Goal: Task Accomplishment & Management: Manage account settings

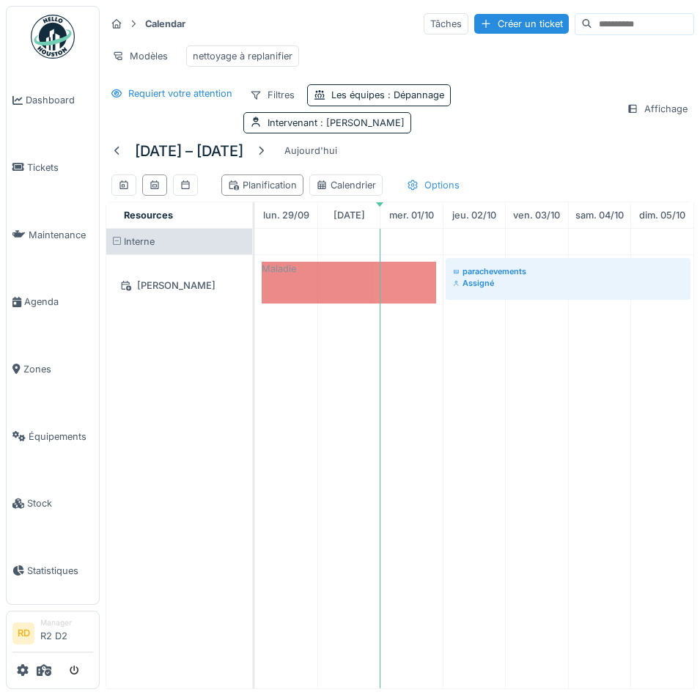
click at [437, 184] on div "Options" at bounding box center [433, 184] width 66 height 21
click at [596, 154] on div "29 sept. – 5 oct. 2025 Aujourd'hui Planification Calendrier Options" at bounding box center [400, 170] width 589 height 62
click at [331, 122] on span ": abdelkarim Agouzoul" at bounding box center [360, 122] width 87 height 11
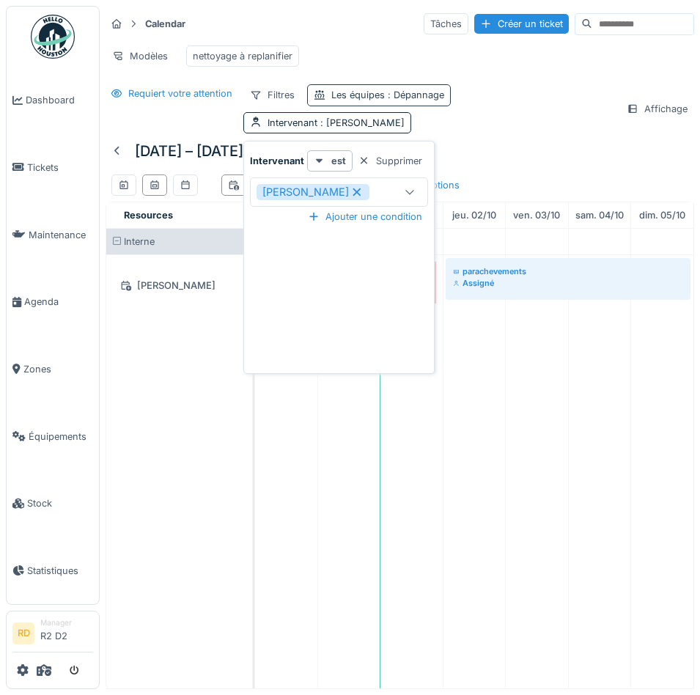
click at [355, 93] on div "Les équipes : Dépannage" at bounding box center [387, 95] width 113 height 14
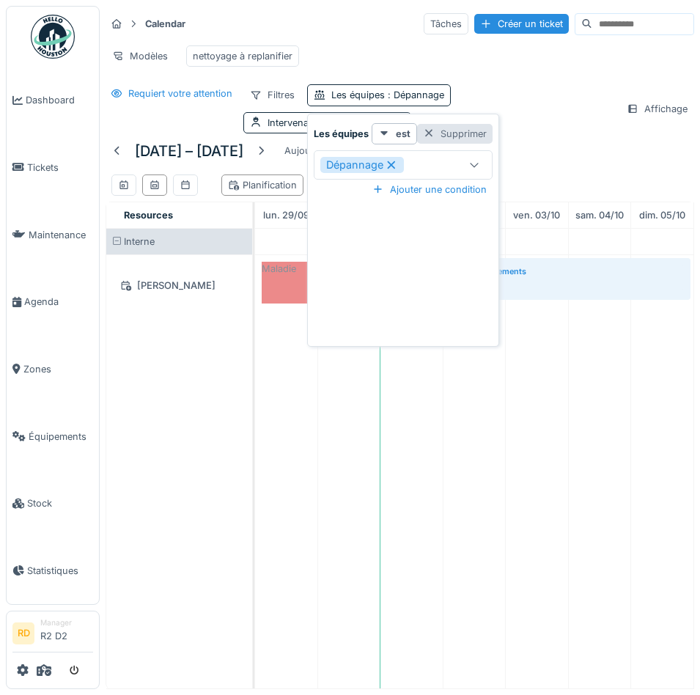
click at [442, 130] on div "Supprimer" at bounding box center [454, 134] width 75 height 20
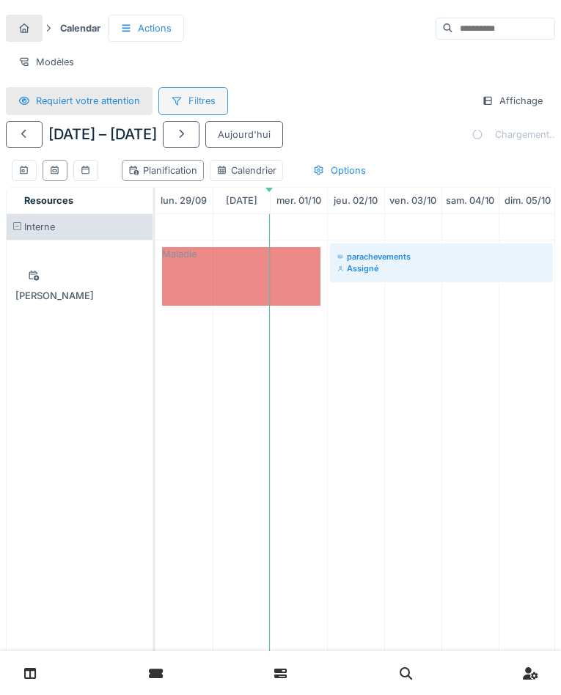
click at [194, 106] on div "Filtres" at bounding box center [193, 100] width 70 height 27
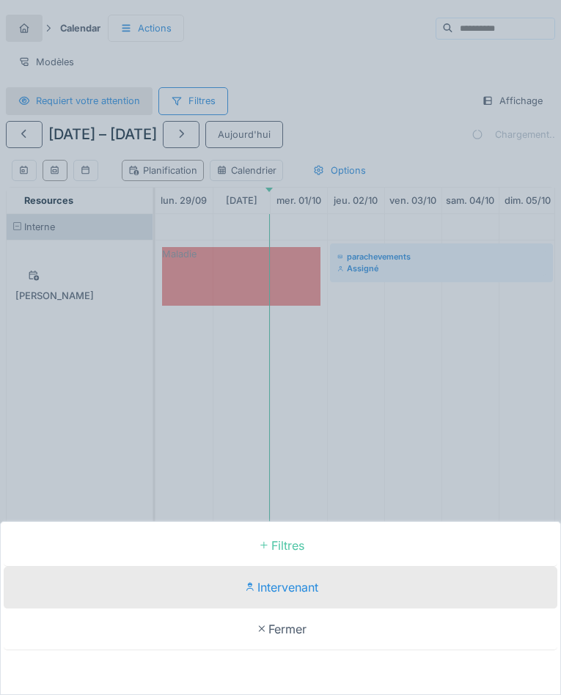
click at [279, 589] on div "Intervenant" at bounding box center [280, 588] width 553 height 42
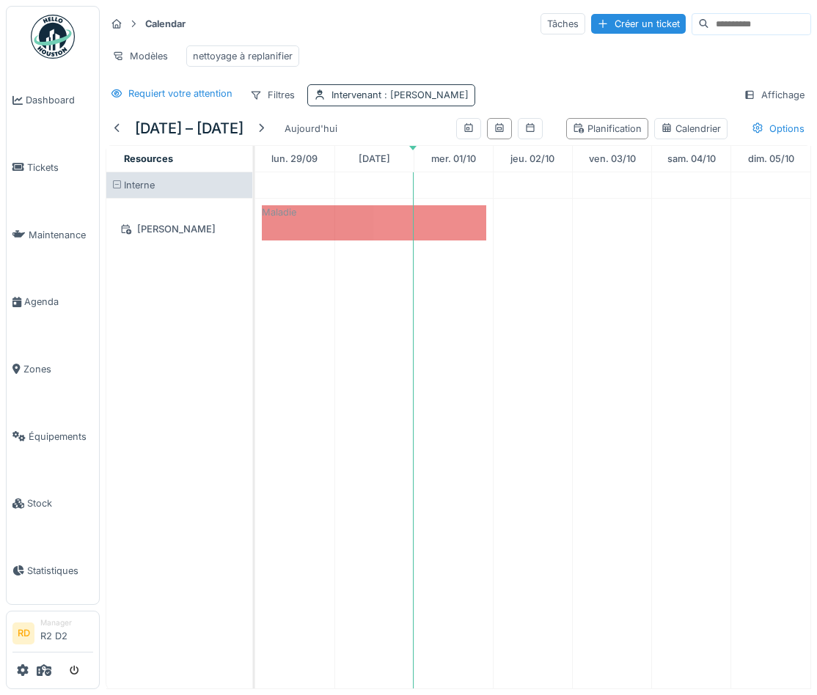
click at [420, 94] on span ": abdelkarim Agouzoul" at bounding box center [424, 94] width 87 height 11
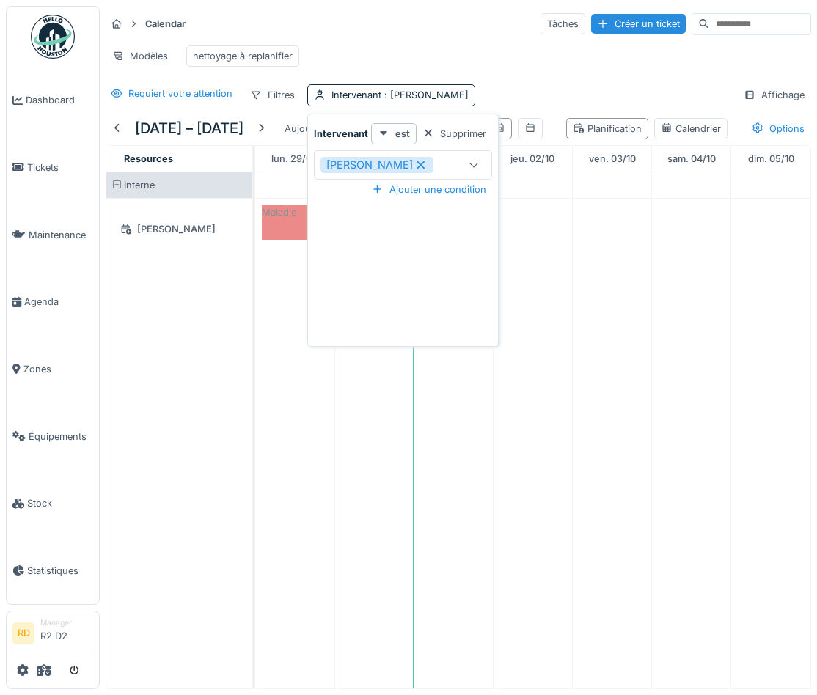
click at [476, 166] on icon at bounding box center [474, 165] width 12 height 10
click at [394, 247] on div "Techniciens" at bounding box center [397, 246] width 66 height 27
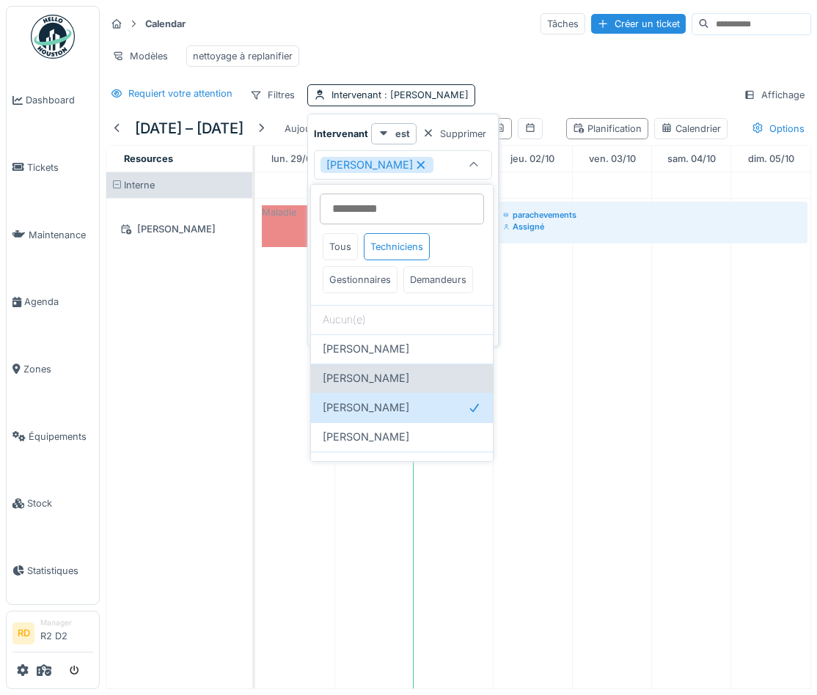
click at [384, 372] on span "Abdelkader Talbi" at bounding box center [366, 378] width 86 height 16
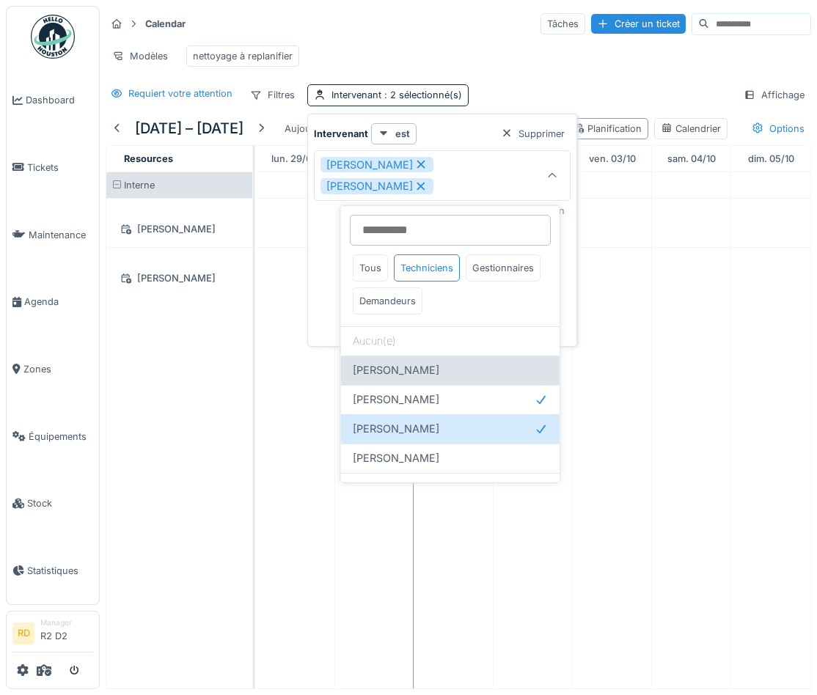
click at [380, 368] on span "Abdelkader Ouriachi" at bounding box center [396, 370] width 86 height 16
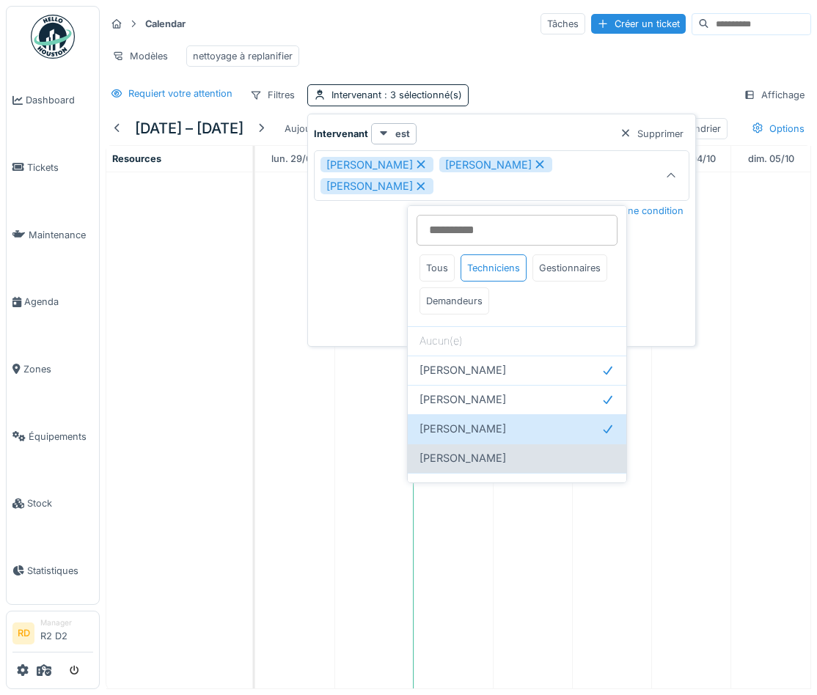
click at [453, 457] on span "[PERSON_NAME]" at bounding box center [462, 458] width 86 height 16
type input "**********"
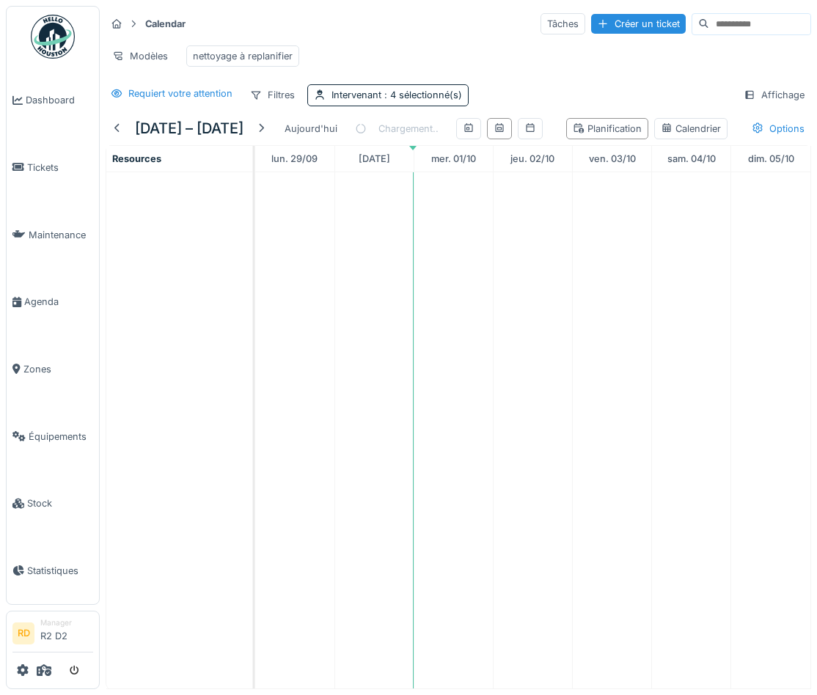
click at [494, 51] on div "Modèles nettoyage à replanifier" at bounding box center [458, 56] width 705 height 33
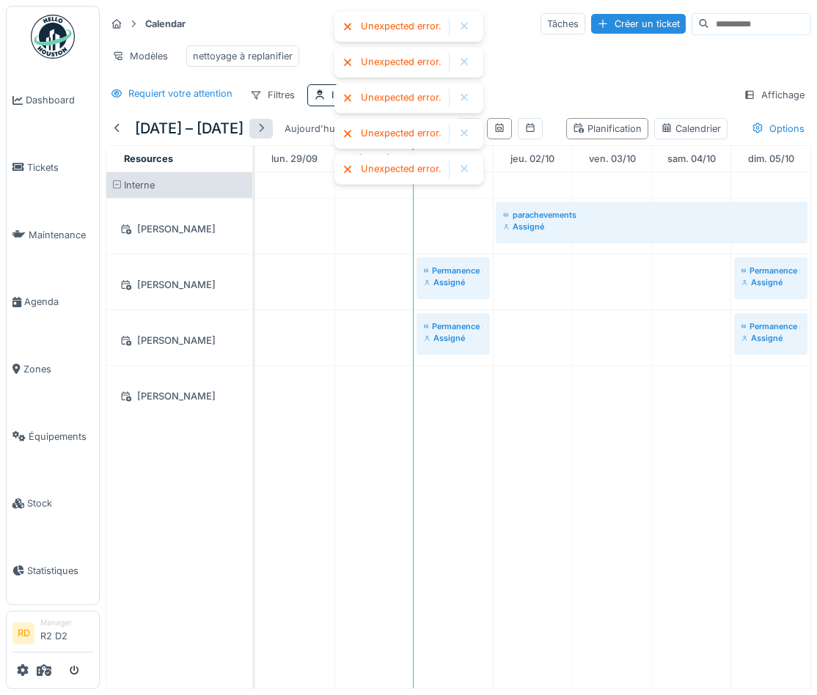
click at [267, 127] on div at bounding box center [261, 129] width 12 height 14
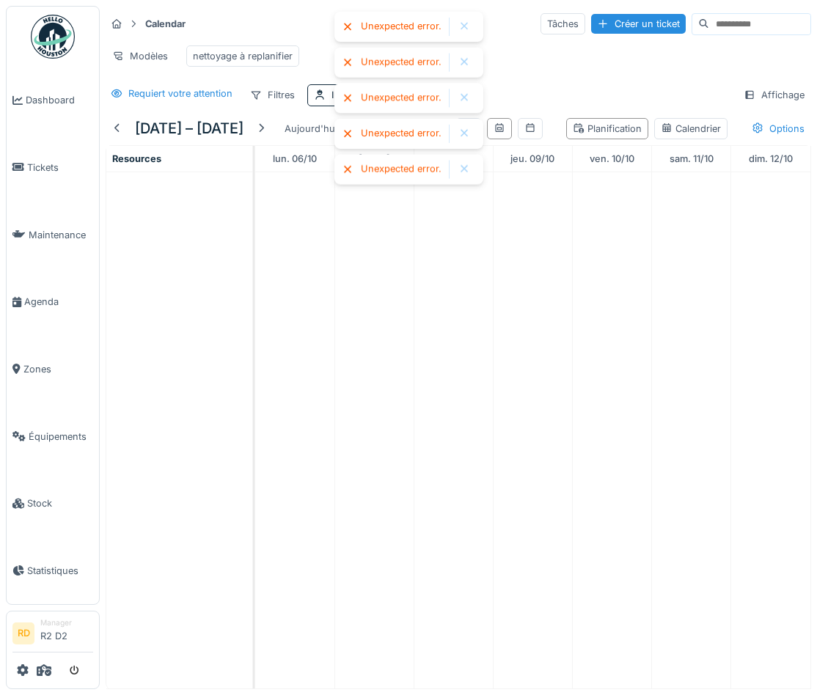
click at [466, 29] on div at bounding box center [464, 27] width 12 height 12
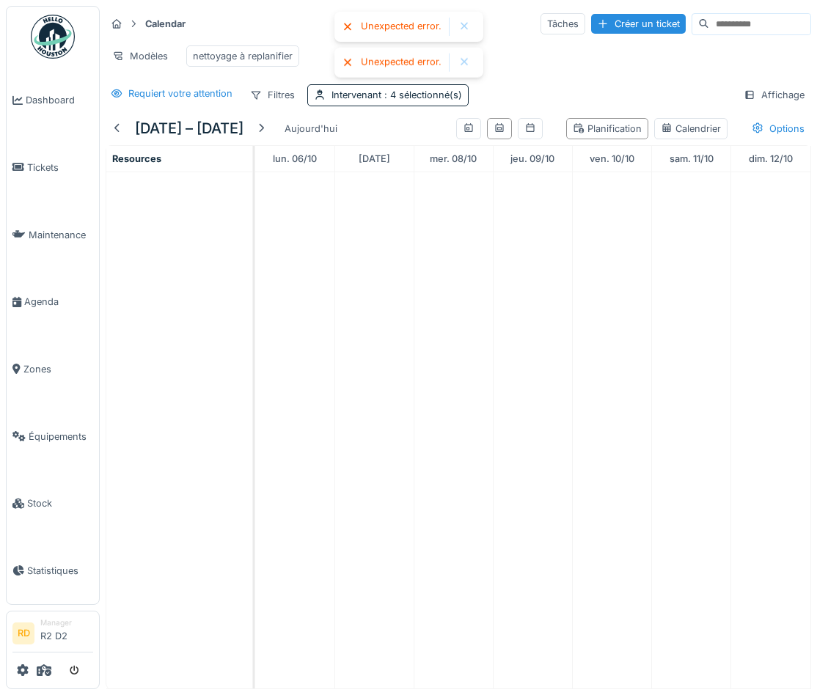
click at [466, 29] on div at bounding box center [464, 27] width 12 height 12
click at [462, 27] on div at bounding box center [464, 27] width 12 height 12
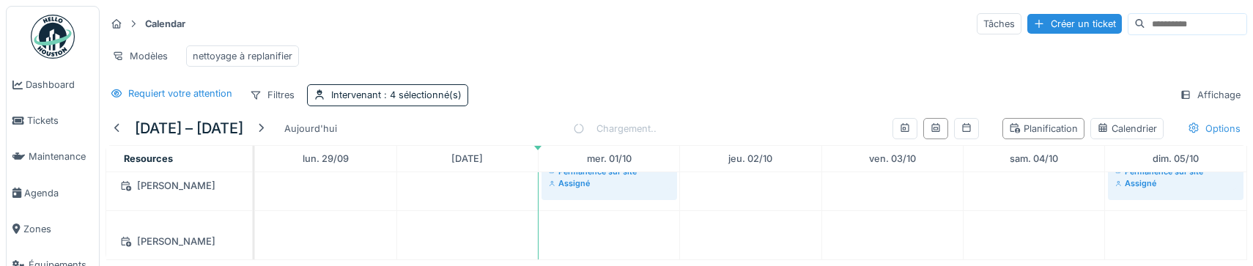
click at [1206, 137] on div "Options" at bounding box center [1215, 128] width 66 height 21
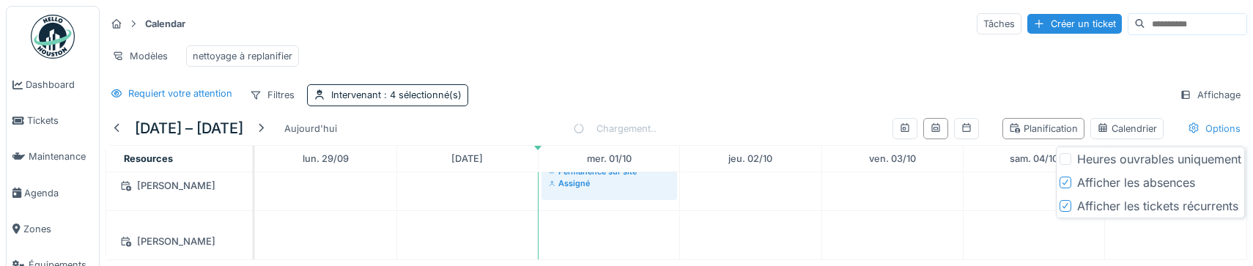
click at [1206, 133] on div "Options" at bounding box center [1215, 128] width 66 height 21
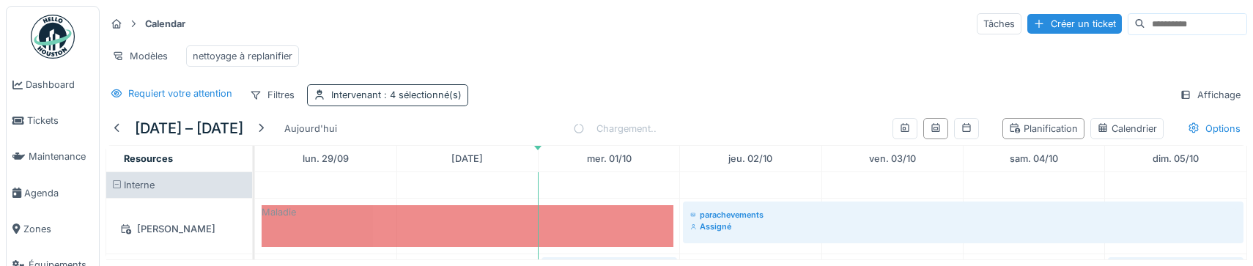
click at [415, 97] on span ": 4 sélectionné(s)" at bounding box center [421, 94] width 81 height 11
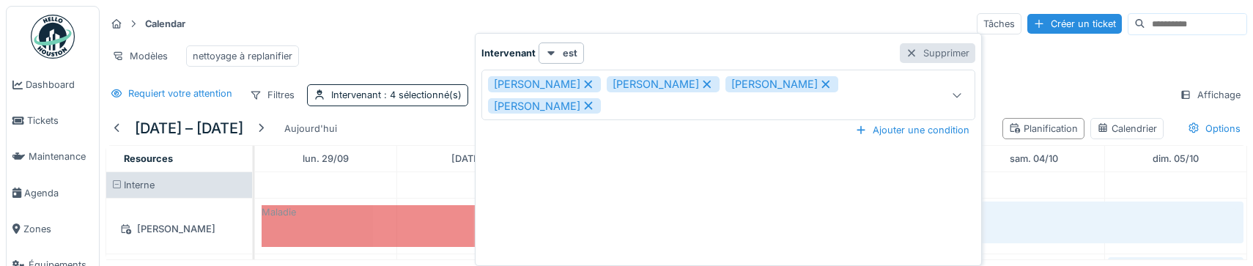
click at [955, 56] on div "Supprimer" at bounding box center [937, 53] width 75 height 20
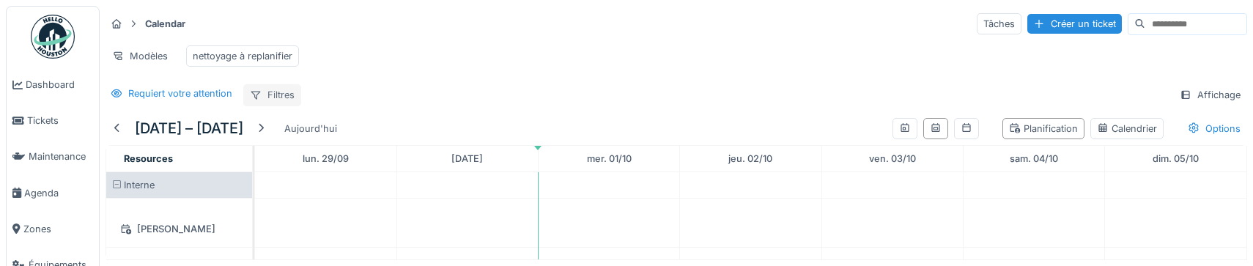
click at [288, 93] on div "Filtres" at bounding box center [272, 94] width 58 height 21
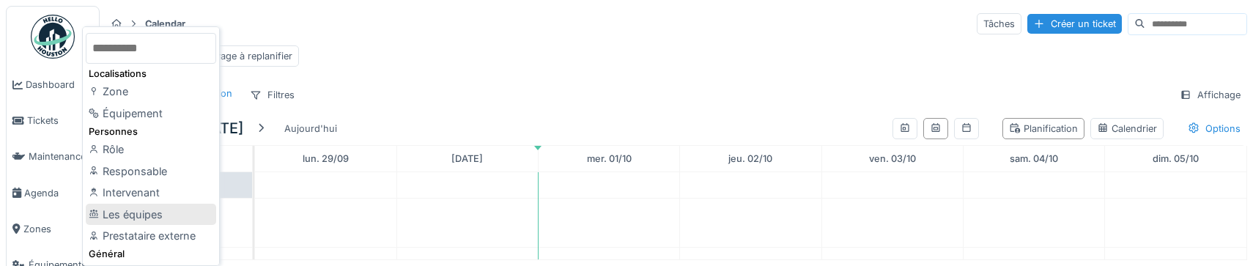
click at [139, 214] on div "Les équipes" at bounding box center [151, 215] width 130 height 22
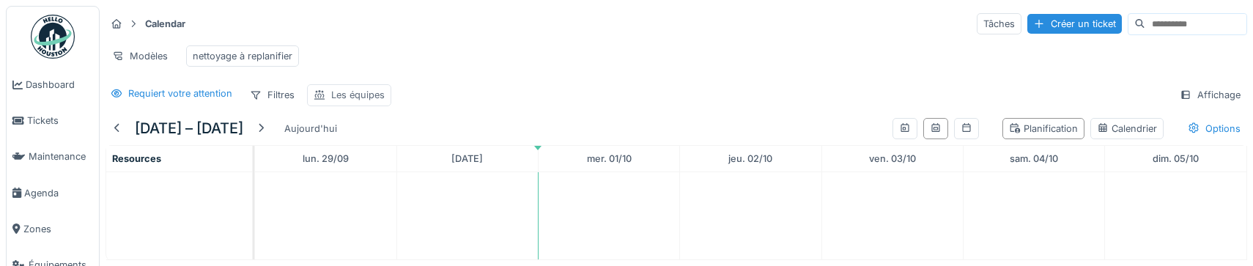
click at [353, 93] on div "Les équipes" at bounding box center [358, 95] width 54 height 14
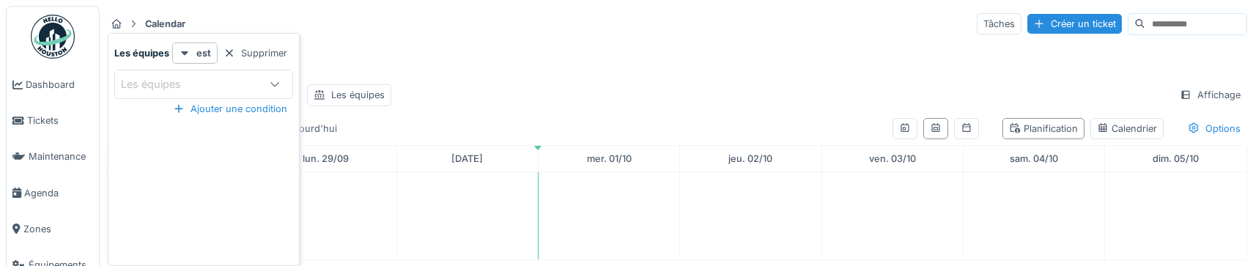
click at [246, 75] on div "Les équipes" at bounding box center [203, 84] width 179 height 29
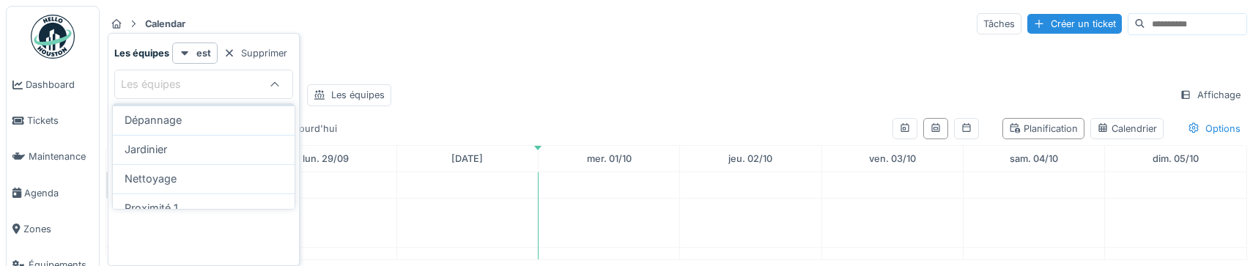
scroll to position [88, 0]
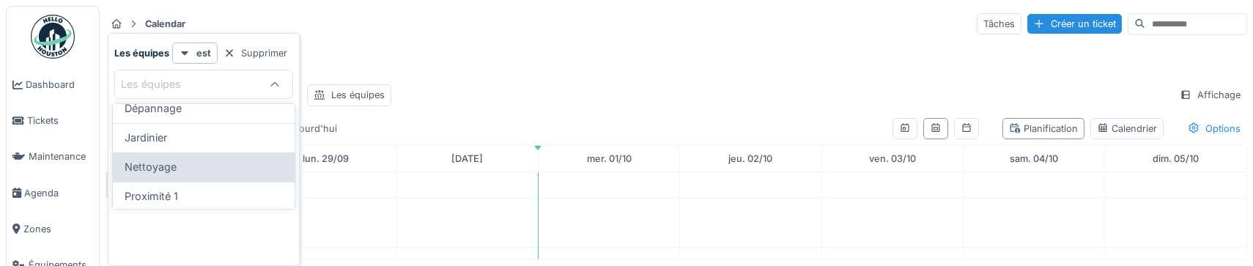
click at [176, 172] on span "Nettoyage" at bounding box center [151, 167] width 52 height 16
type input "***"
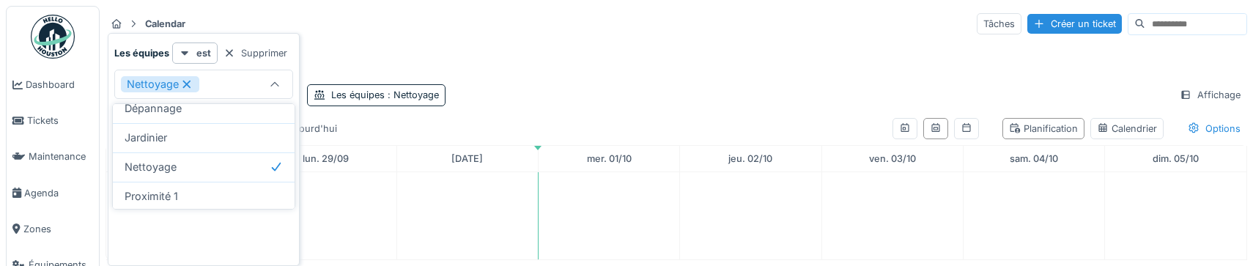
click at [468, 43] on div "Modèles nettoyage à replanifier" at bounding box center [677, 56] width 1142 height 33
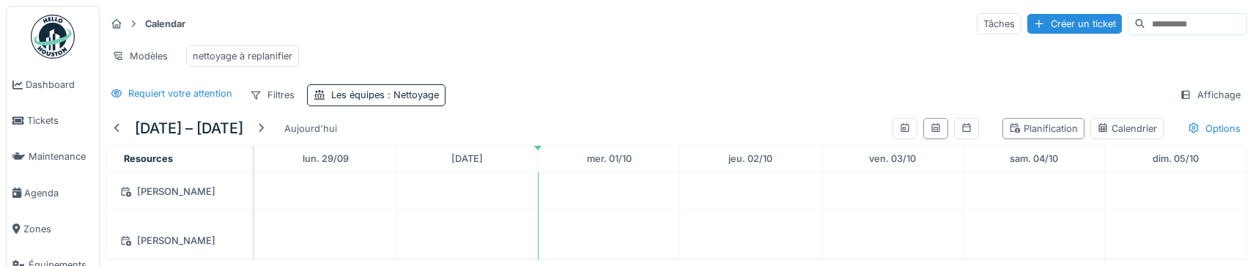
scroll to position [59, 0]
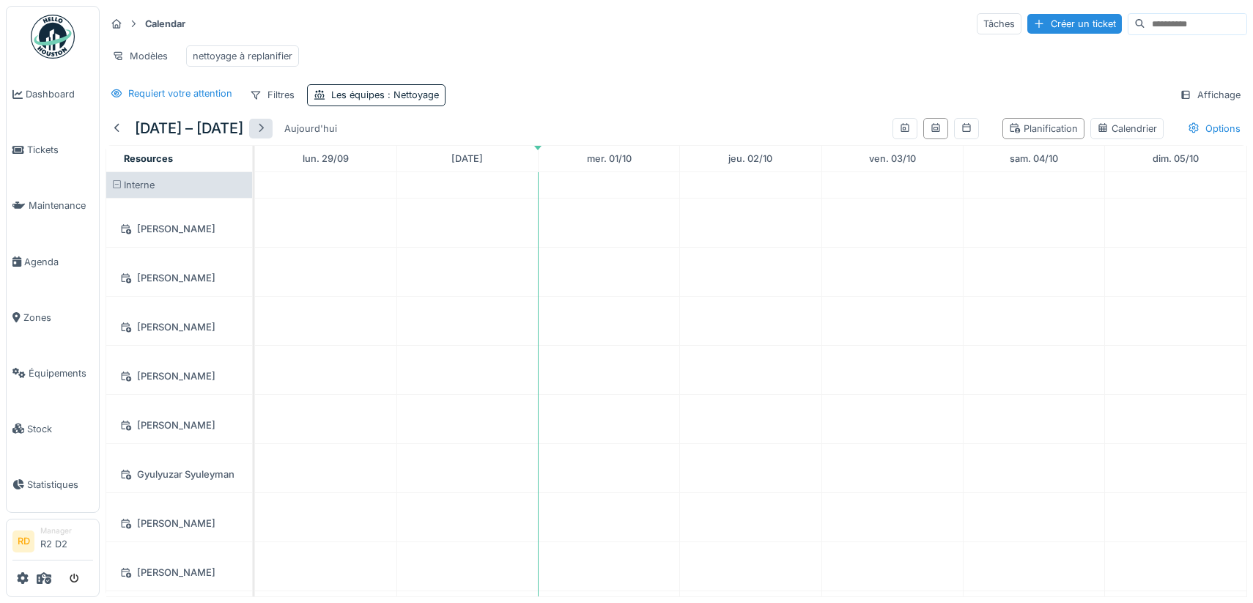
click at [273, 125] on div at bounding box center [260, 129] width 23 height 20
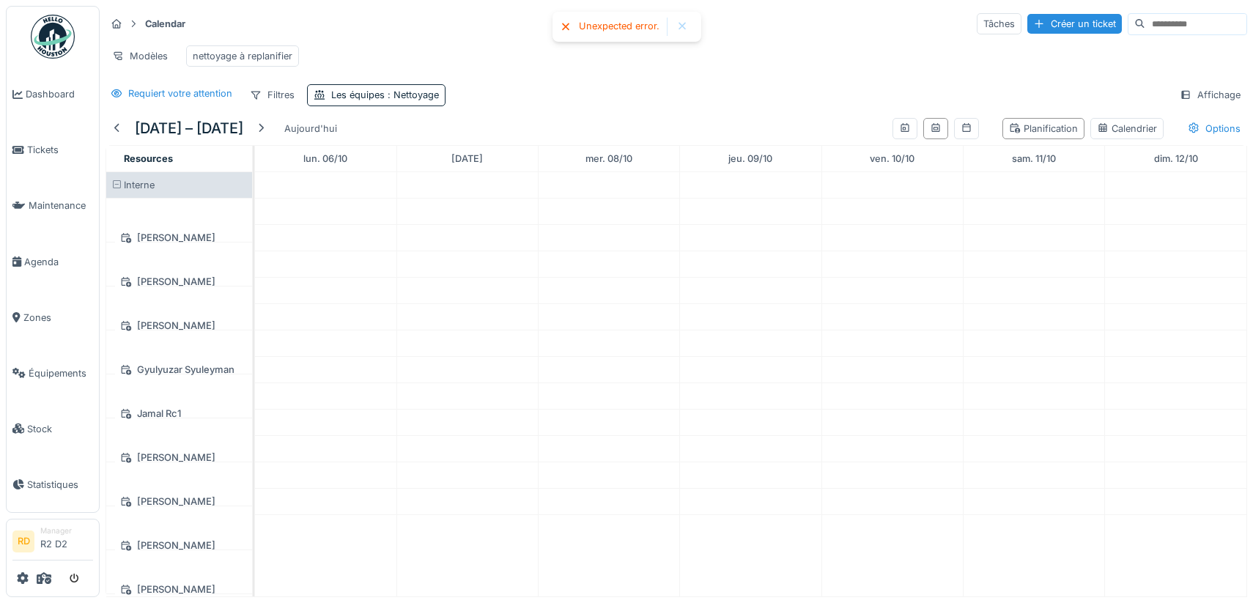
click at [679, 26] on div at bounding box center [683, 27] width 12 height 12
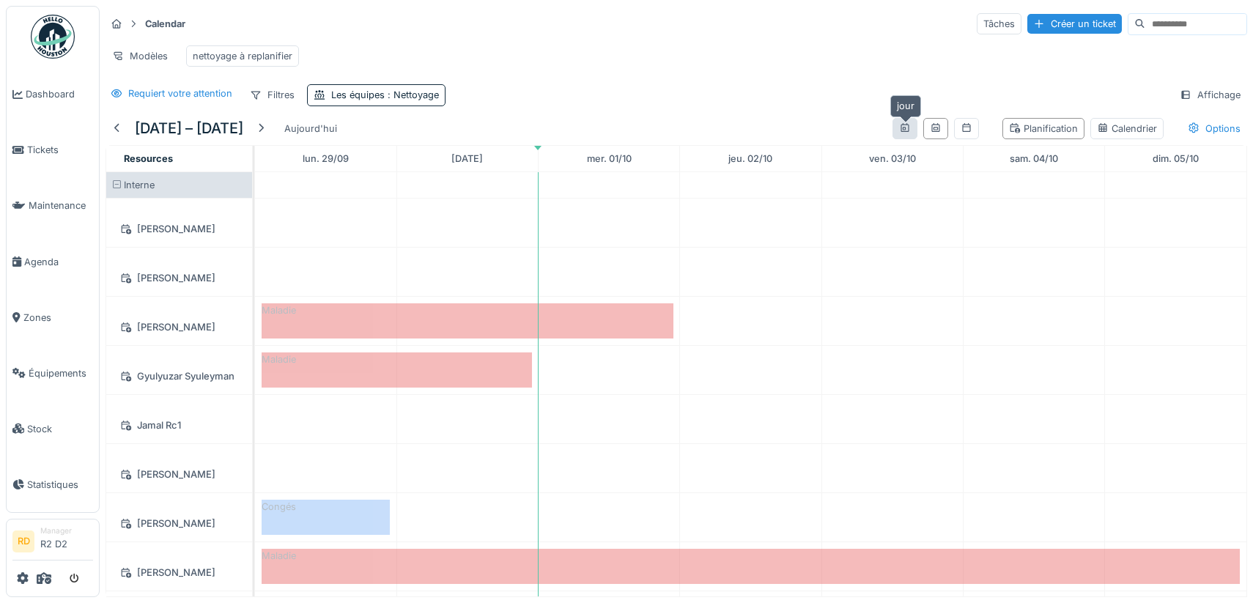
click at [904, 127] on icon at bounding box center [905, 128] width 12 height 10
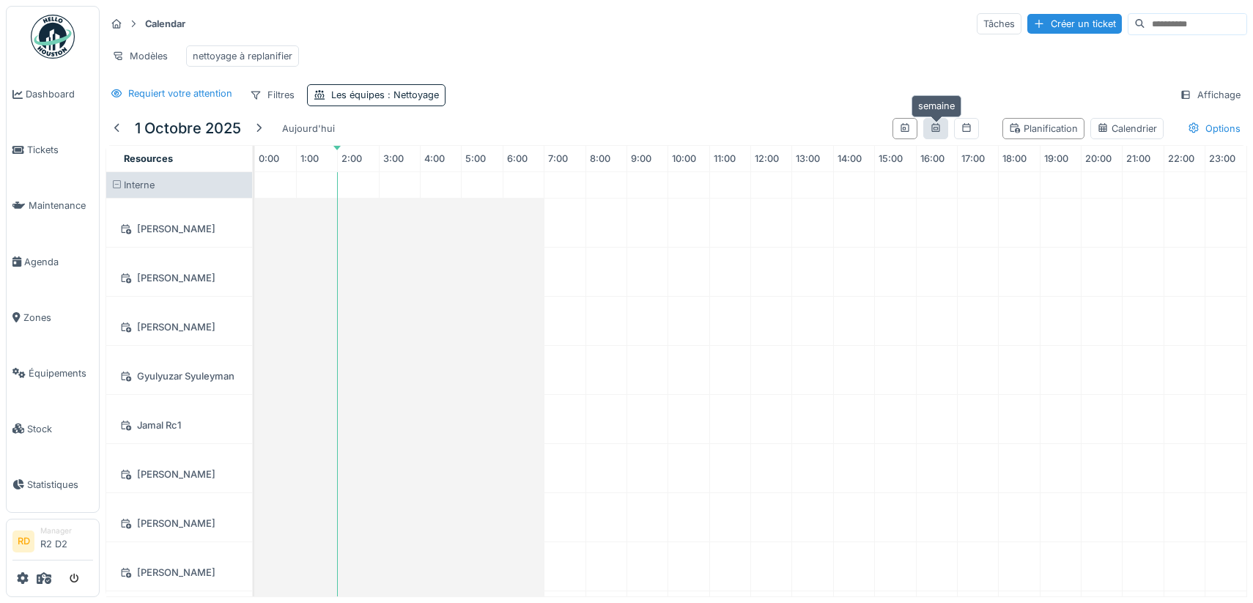
click at [935, 130] on icon at bounding box center [936, 127] width 8 height 9
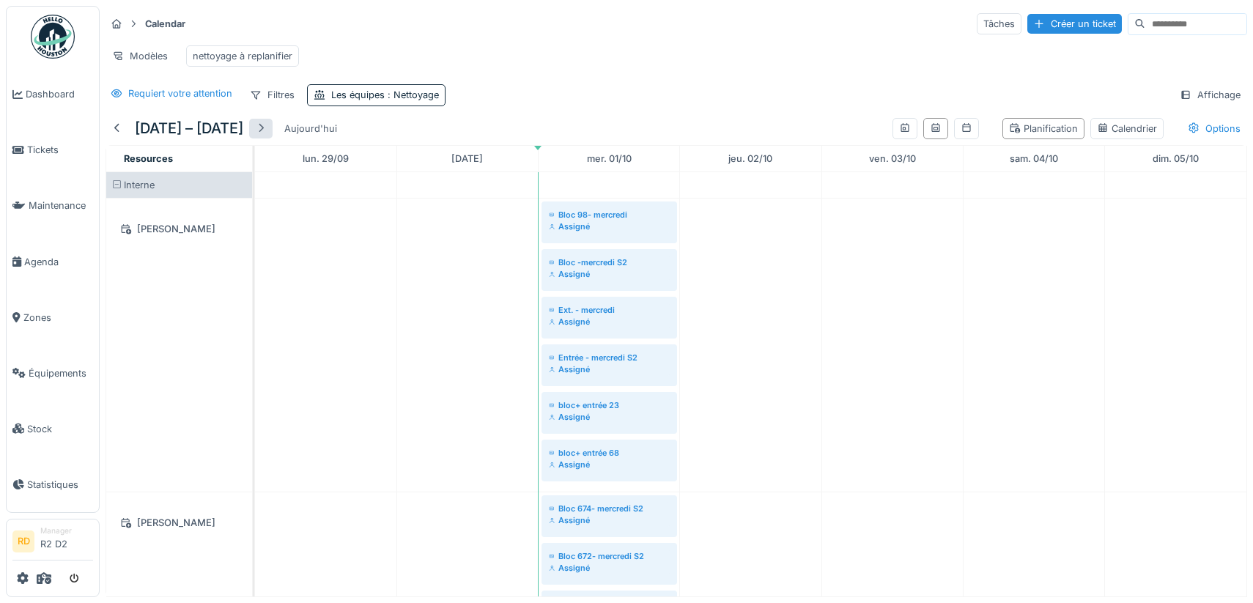
click at [267, 129] on div at bounding box center [261, 129] width 12 height 14
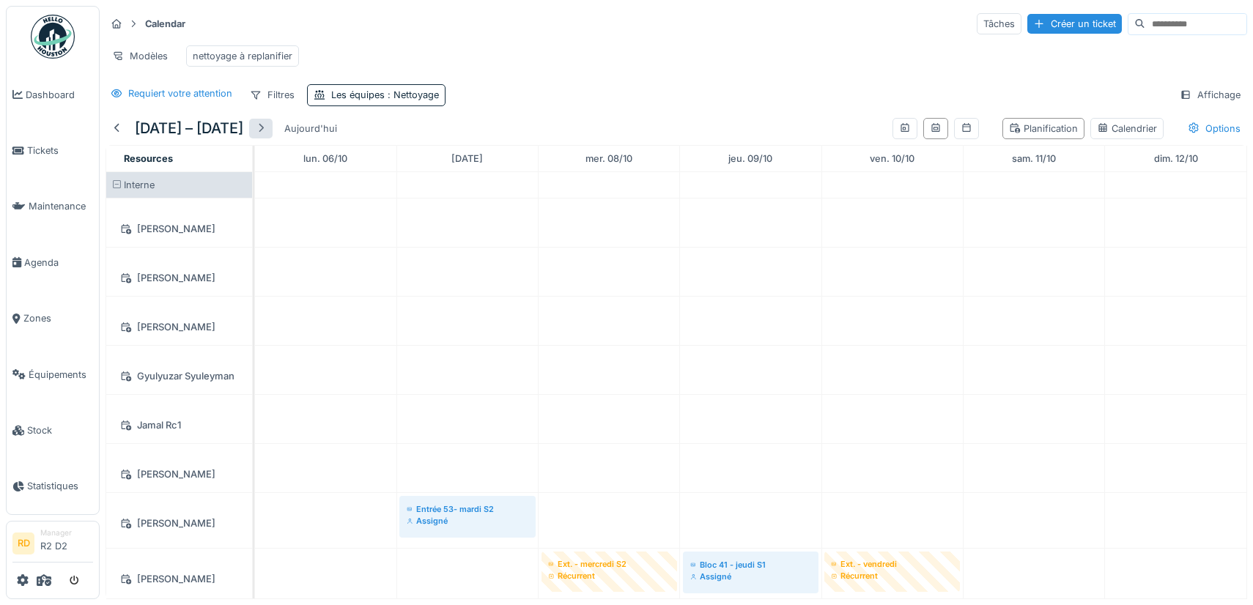
click at [262, 129] on div at bounding box center [261, 129] width 12 height 14
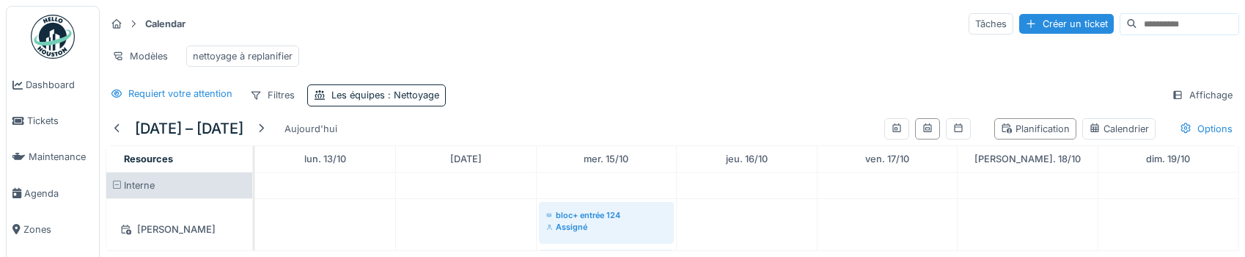
click at [534, 54] on div "Modèles nettoyage à replanifier" at bounding box center [672, 56] width 1133 height 33
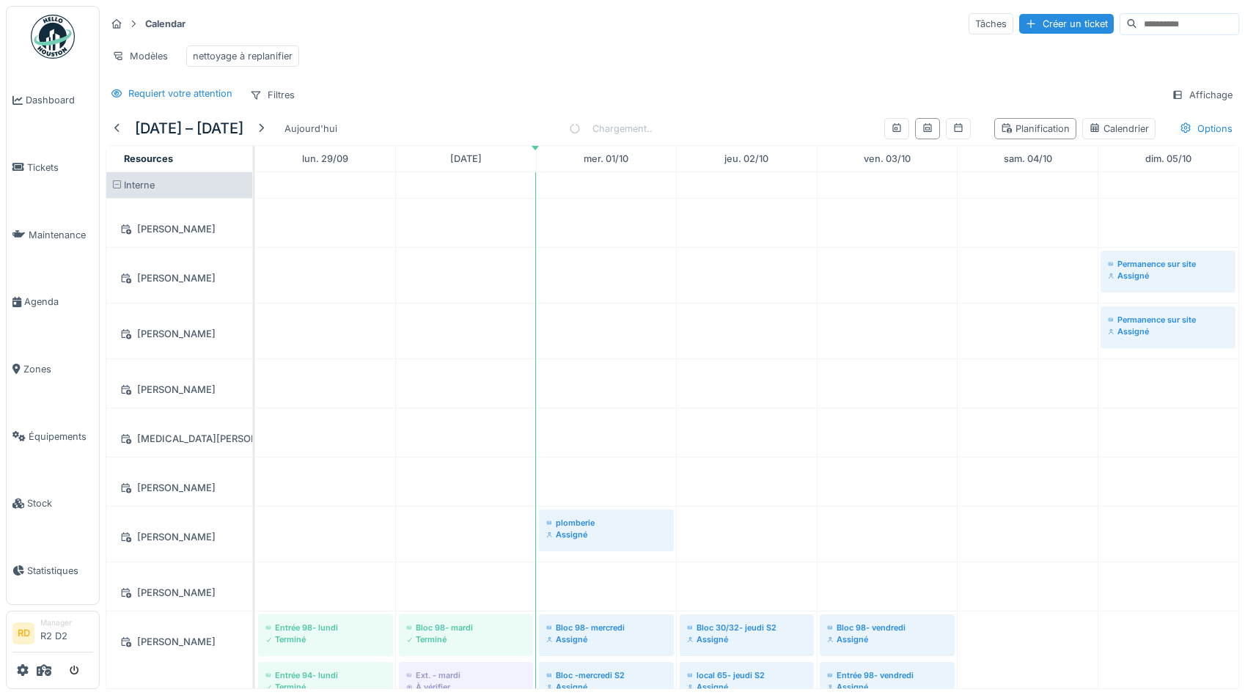
click at [635, 31] on div "Calendar Tâches Créer un ticket" at bounding box center [672, 24] width 1133 height 24
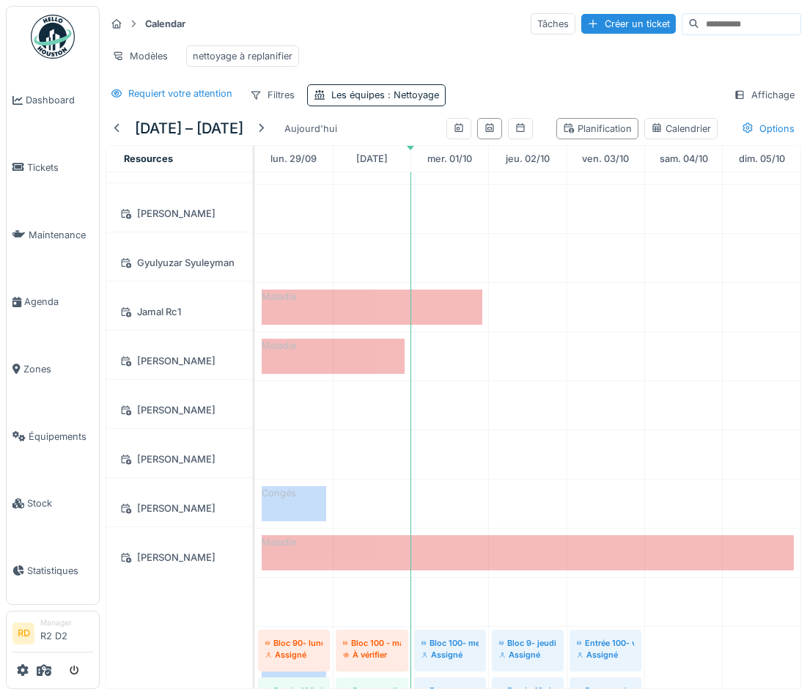
scroll to position [14, 0]
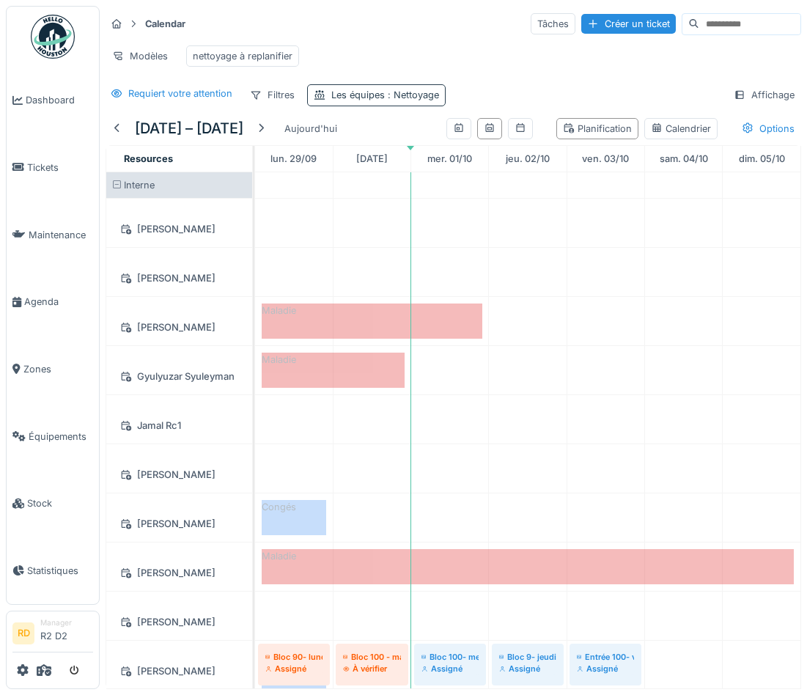
click at [380, 94] on div "Les équipes : Nettoyage" at bounding box center [385, 95] width 108 height 14
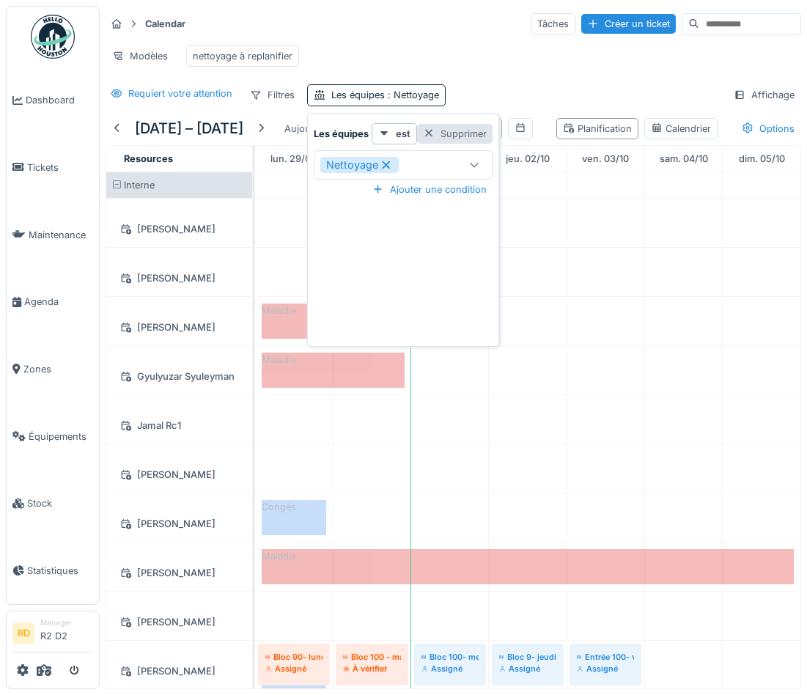
click at [435, 130] on div "Supprimer" at bounding box center [454, 134] width 75 height 20
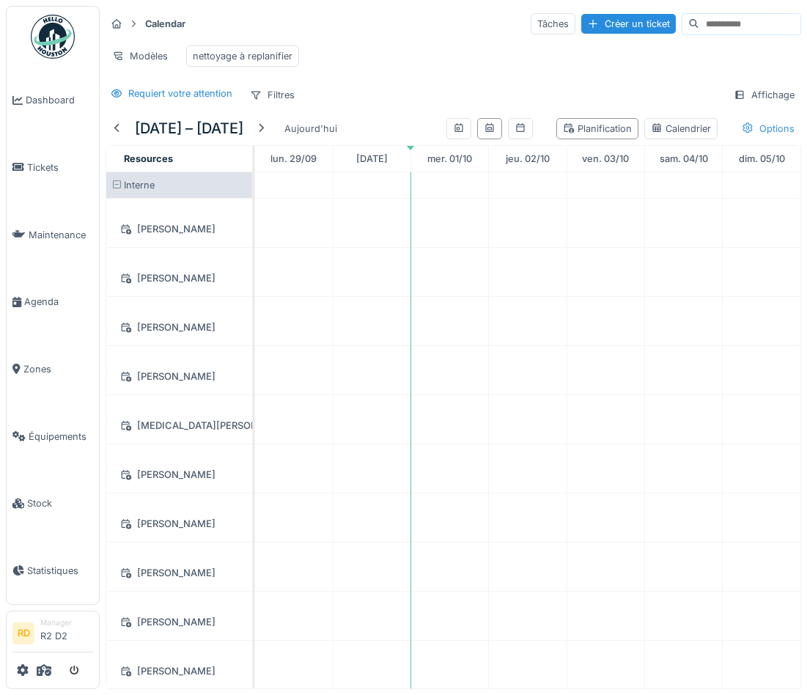
click at [752, 126] on icon at bounding box center [747, 128] width 10 height 10
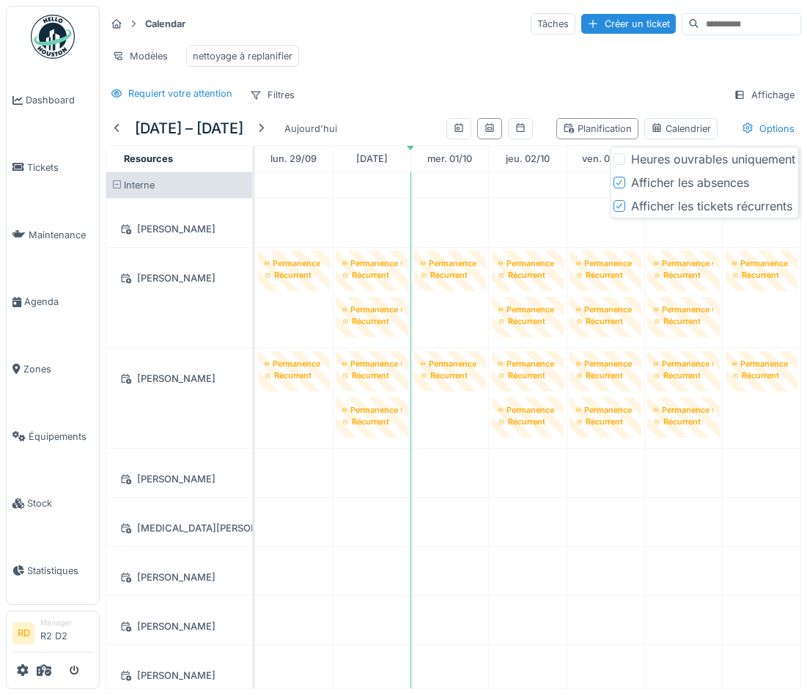
click at [616, 86] on div "Requiert votre attention Filtres Affichage" at bounding box center [454, 94] width 696 height 21
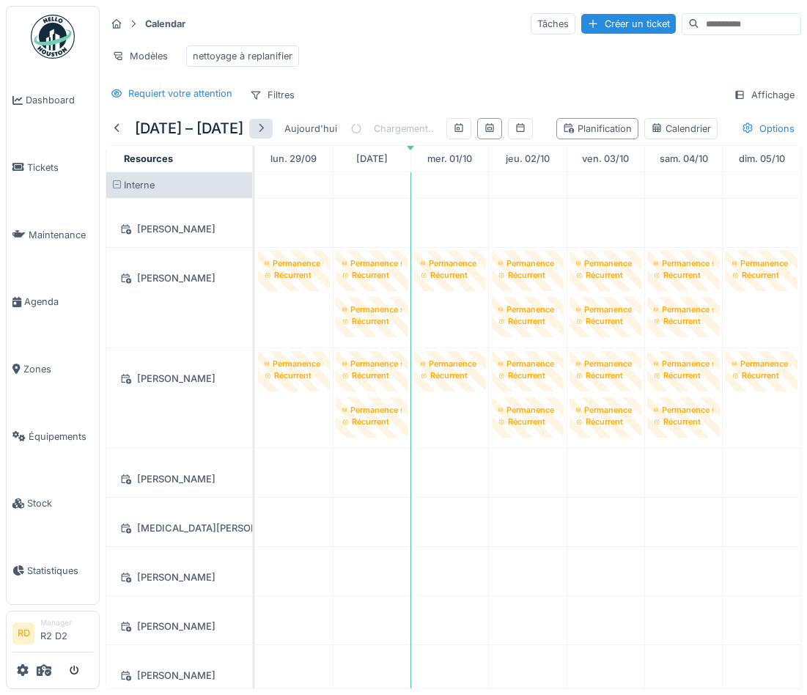
click at [267, 124] on div at bounding box center [261, 129] width 12 height 14
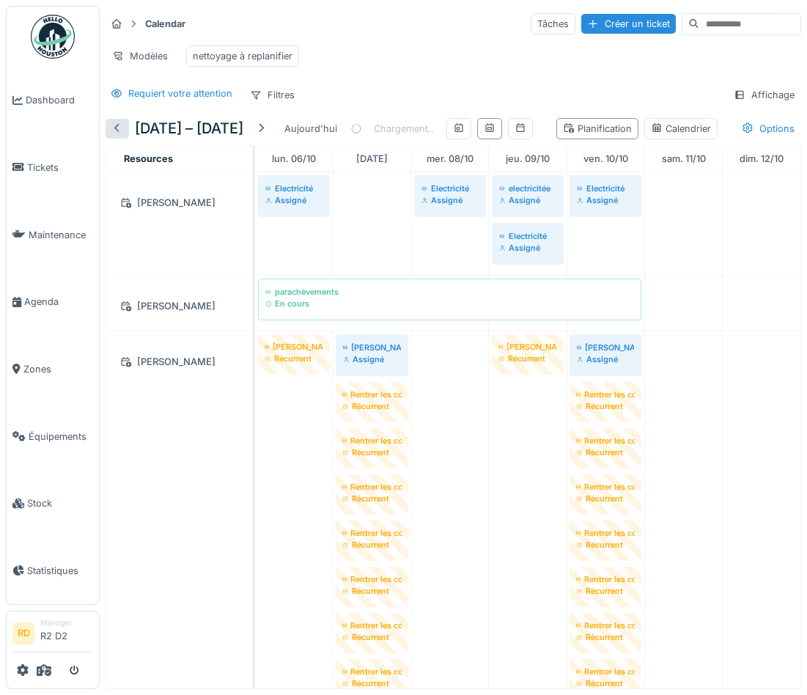
click at [114, 127] on div at bounding box center [117, 129] width 12 height 14
